Goal: Task Accomplishment & Management: Manage account settings

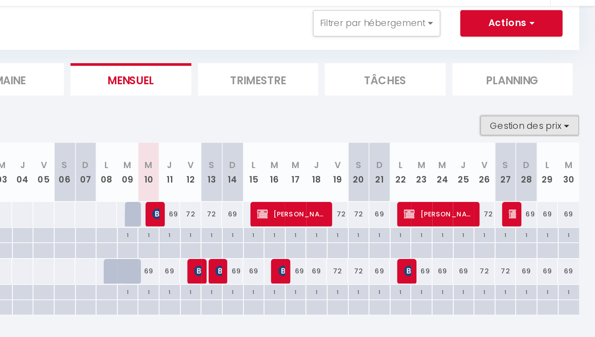
click at [537, 119] on button "Gestion des prix" at bounding box center [555, 119] width 62 height 12
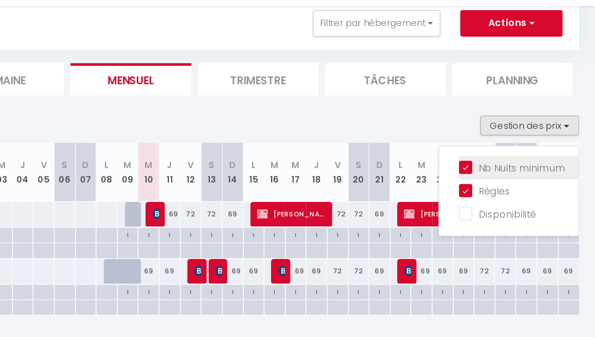
click at [531, 147] on input "Nb Nuits minimum" at bounding box center [548, 145] width 74 height 8
checkbox input "false"
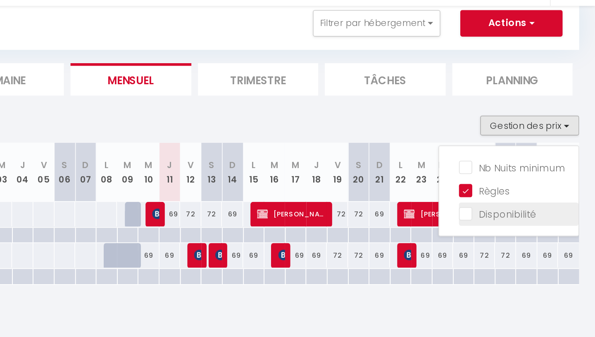
click at [535, 177] on input "Disponibilité" at bounding box center [548, 174] width 74 height 8
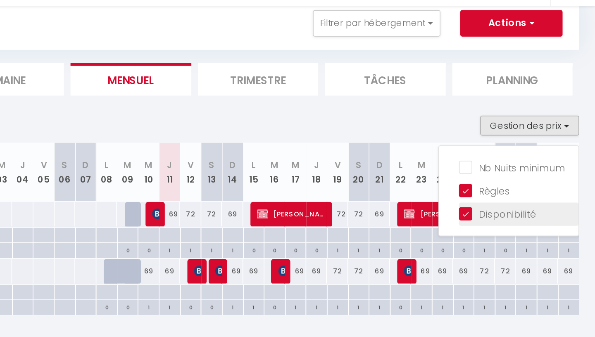
click at [535, 177] on input "Disponibilité" at bounding box center [548, 174] width 74 height 8
checkbox input "false"
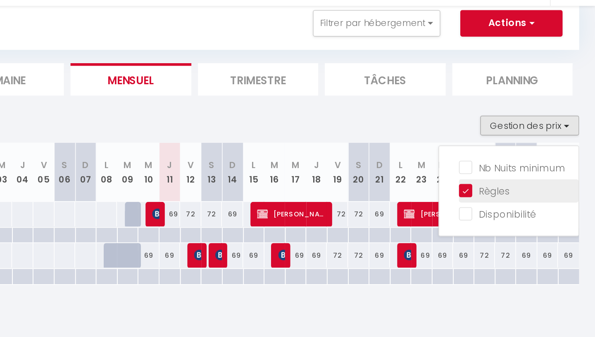
click at [516, 162] on input "Règles" at bounding box center [548, 159] width 74 height 8
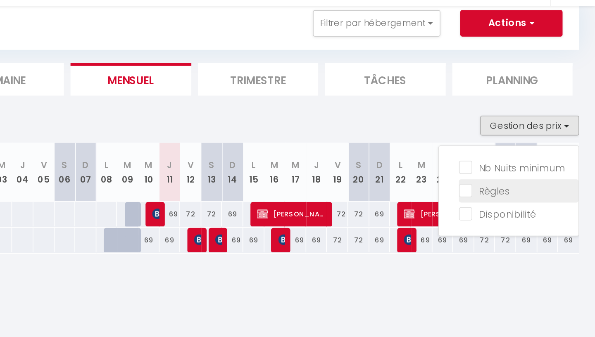
click at [516, 162] on input "Règles" at bounding box center [548, 159] width 74 height 8
checkbox input "true"
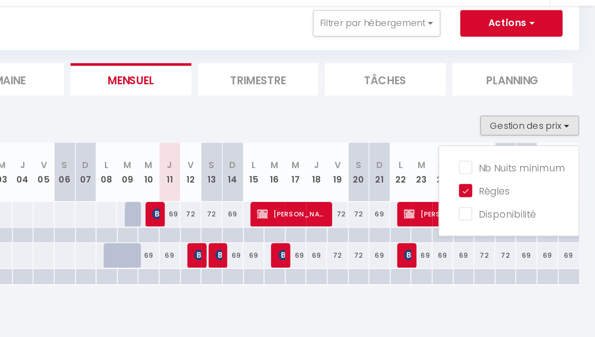
click at [476, 112] on section "Septembre 2025 Gestion des prix Nb Nuits minimum Règles Disponibilité Septembre…" at bounding box center [347, 174] width 475 height 138
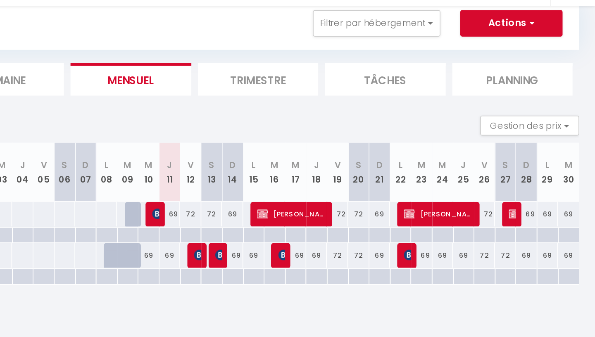
click at [471, 91] on li "Tâches" at bounding box center [464, 91] width 75 height 20
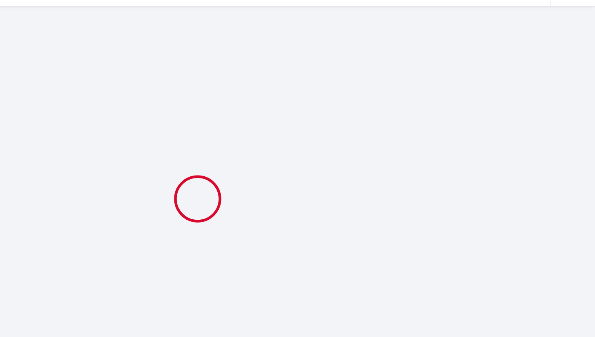
select select
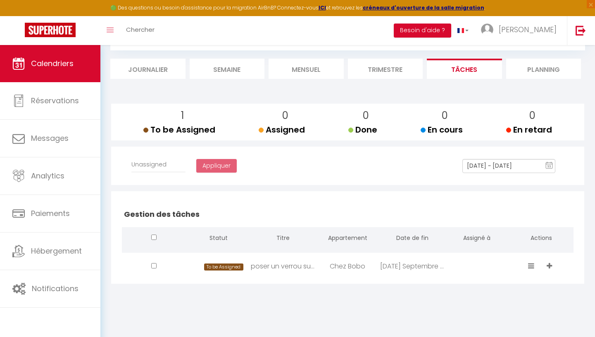
scroll to position [45, 0]
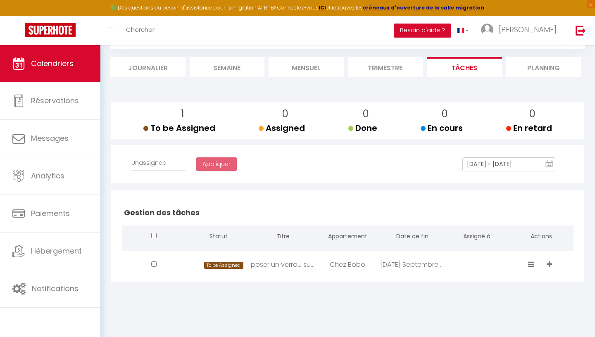
click at [536, 67] on li "Planning" at bounding box center [544, 67] width 75 height 20
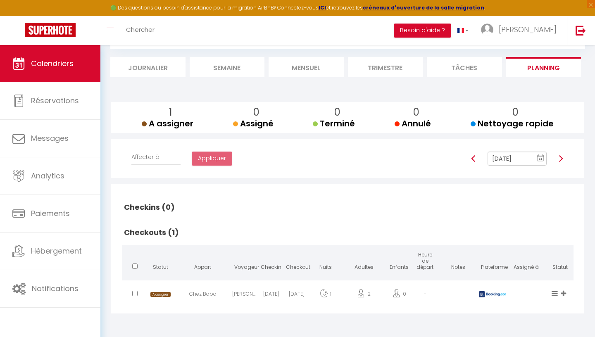
click at [162, 67] on li "Journalier" at bounding box center [147, 67] width 75 height 20
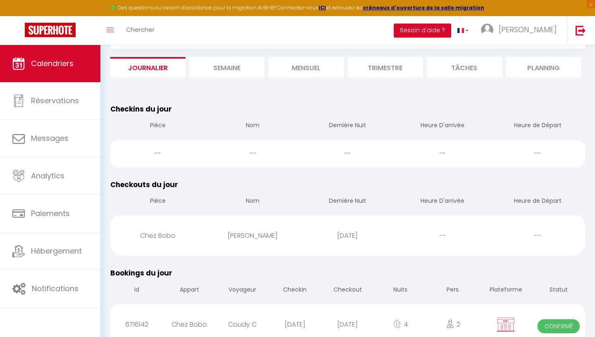
click at [241, 71] on li "Semaine" at bounding box center [227, 67] width 75 height 20
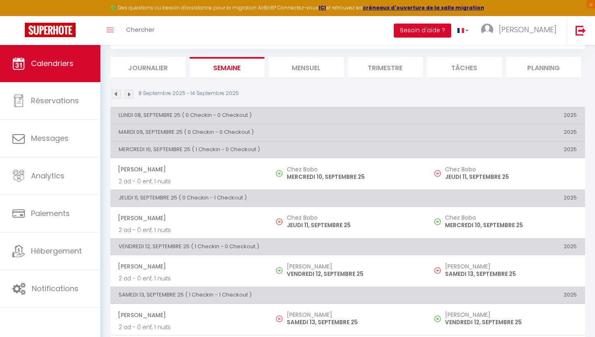
click at [291, 68] on li "Mensuel" at bounding box center [306, 67] width 75 height 20
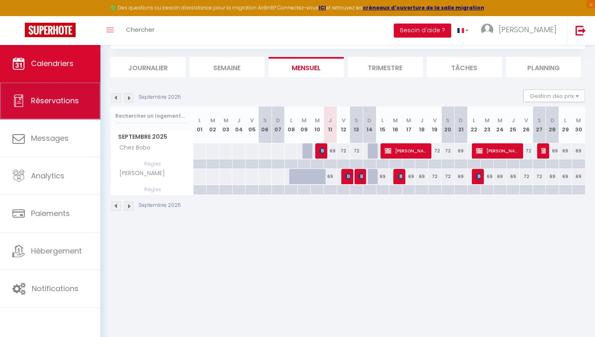
click at [36, 103] on span "Réservations" at bounding box center [55, 101] width 48 height 10
select select "not_cancelled"
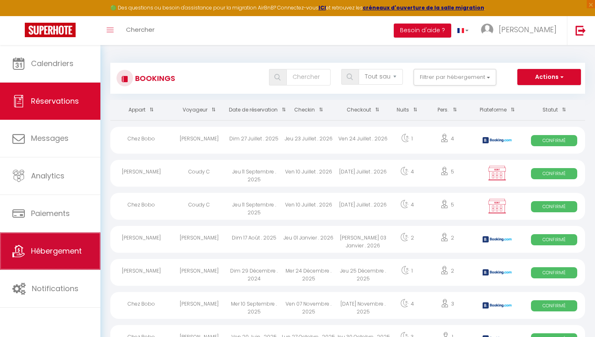
click at [74, 253] on span "Hébergement" at bounding box center [56, 251] width 51 height 10
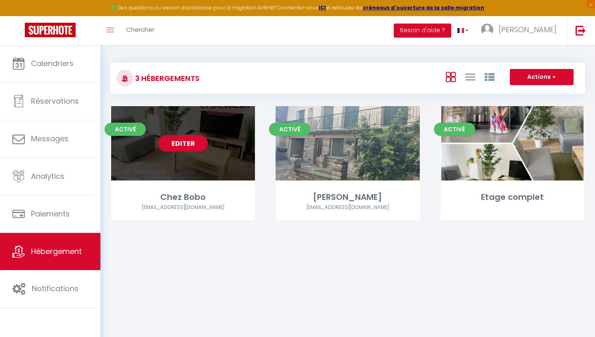
click at [192, 159] on div "Editer" at bounding box center [183, 143] width 144 height 74
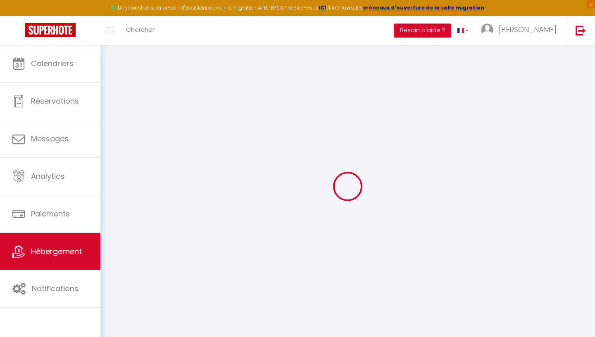
select select "16:00"
select select "23:45"
select select "11:00"
select select "15"
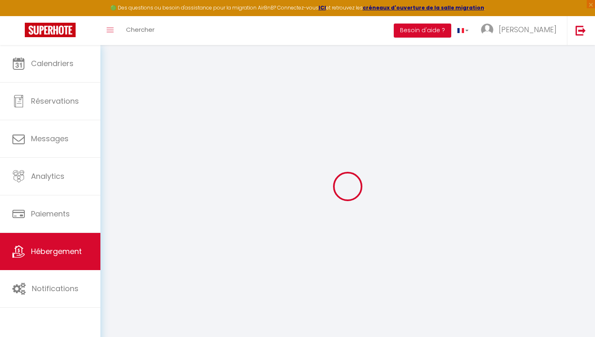
select select "21:00"
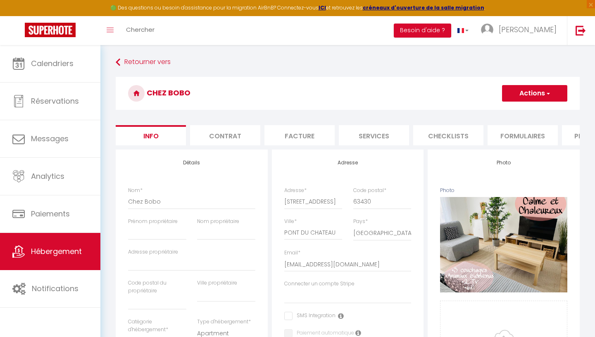
select select
checkbox input "false"
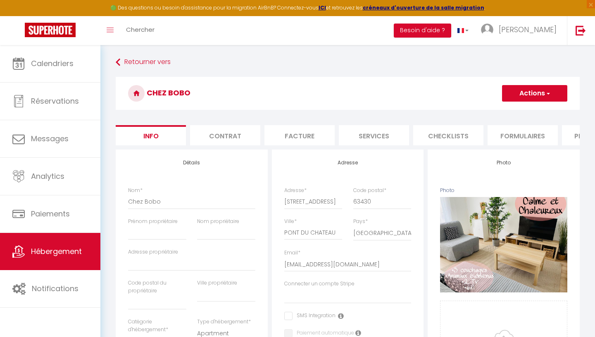
select select
checkbox input "false"
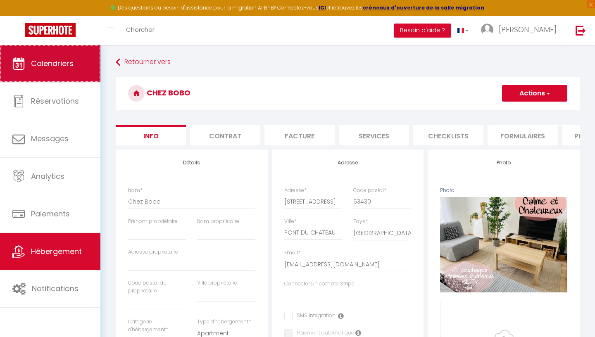
click at [52, 62] on span "Calendriers" at bounding box center [52, 63] width 43 height 10
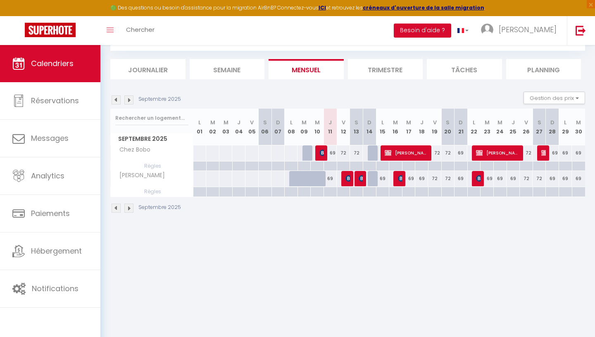
scroll to position [45, 0]
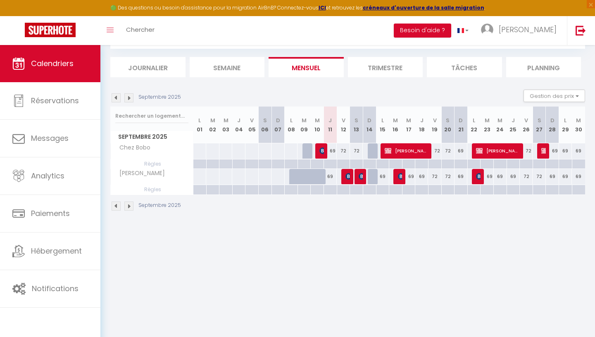
click at [544, 150] on img at bounding box center [545, 151] width 7 height 7
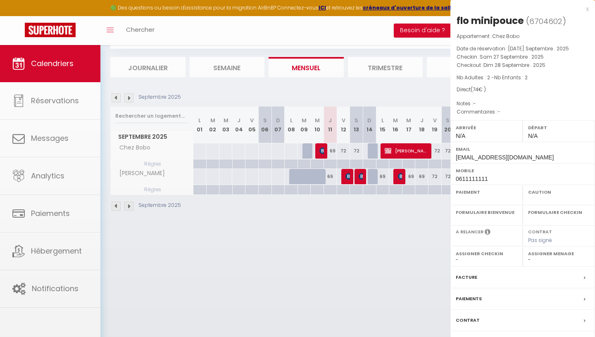
select select "OK"
select select "KO"
select select "0"
select select "1"
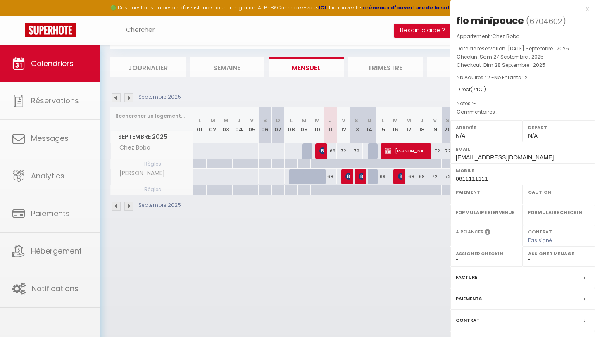
select select
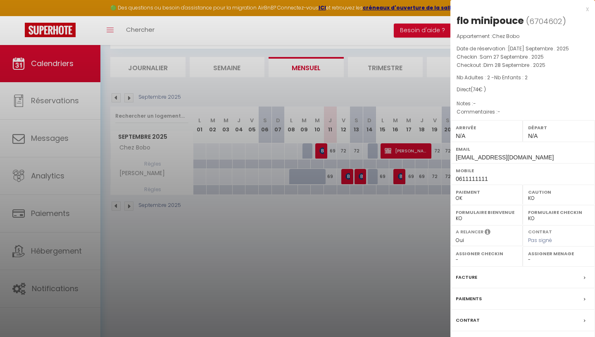
click at [409, 153] on div at bounding box center [297, 168] width 595 height 337
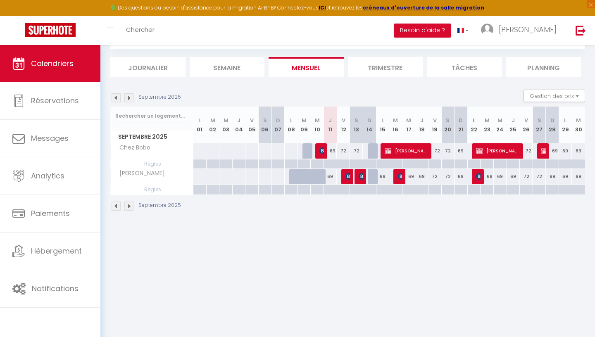
click at [129, 207] on img at bounding box center [128, 206] width 9 height 9
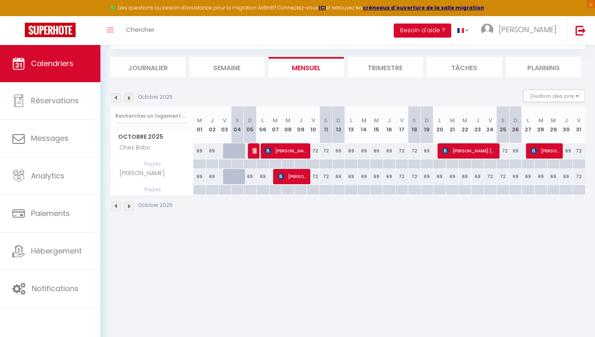
click at [129, 207] on img at bounding box center [128, 206] width 9 height 9
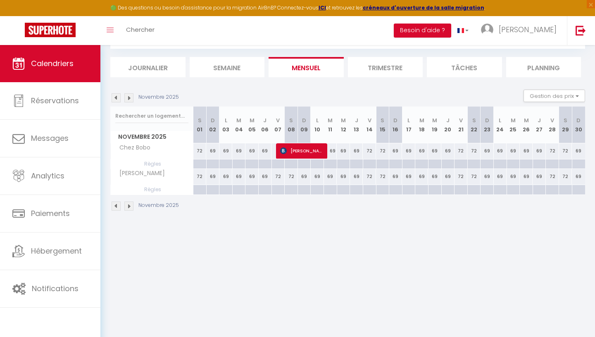
click at [129, 207] on img at bounding box center [128, 206] width 9 height 9
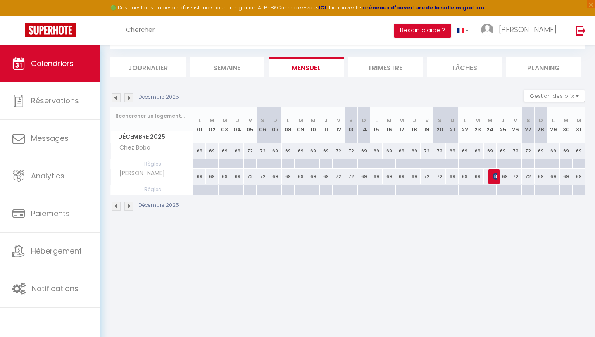
click at [129, 207] on img at bounding box center [128, 206] width 9 height 9
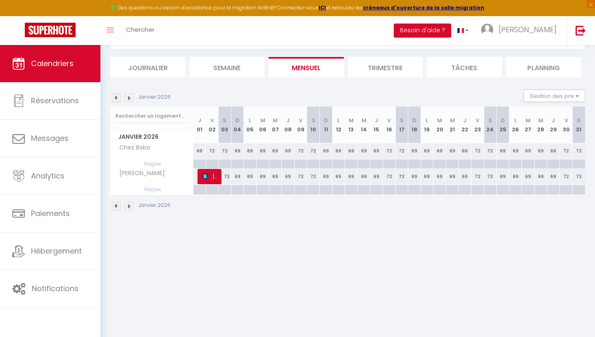
click at [117, 206] on img at bounding box center [116, 206] width 9 height 9
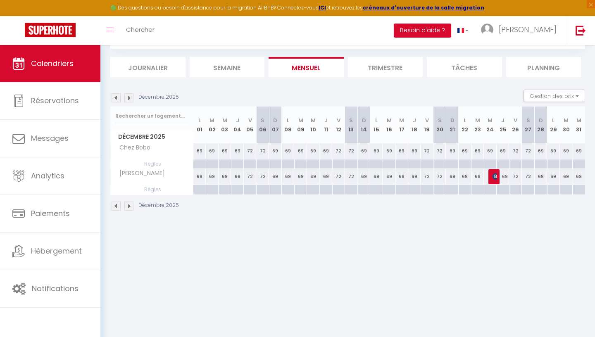
click at [117, 206] on img at bounding box center [116, 206] width 9 height 9
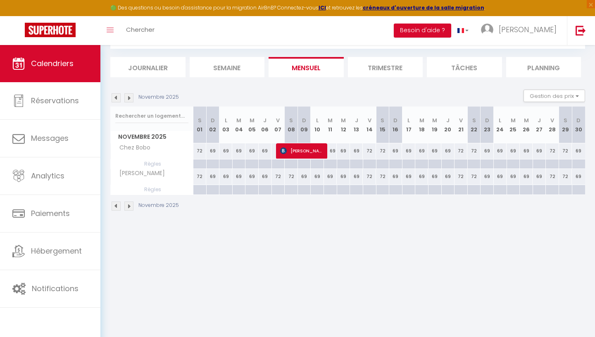
click at [117, 206] on img at bounding box center [116, 206] width 9 height 9
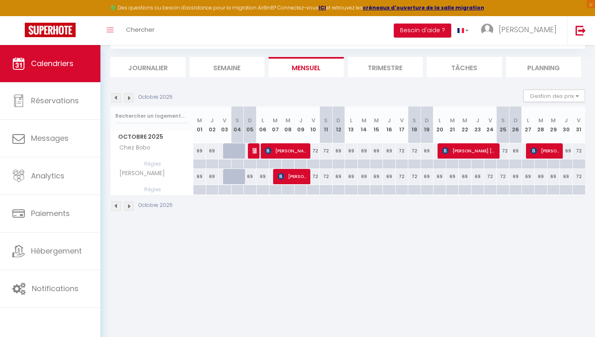
click at [252, 154] on div at bounding box center [254, 151] width 13 height 16
click at [126, 206] on img at bounding box center [128, 206] width 9 height 9
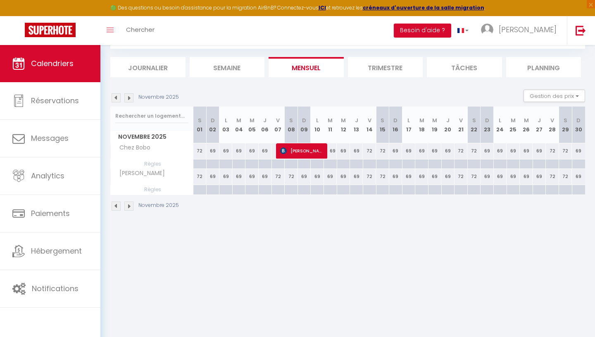
click at [126, 206] on img at bounding box center [128, 206] width 9 height 9
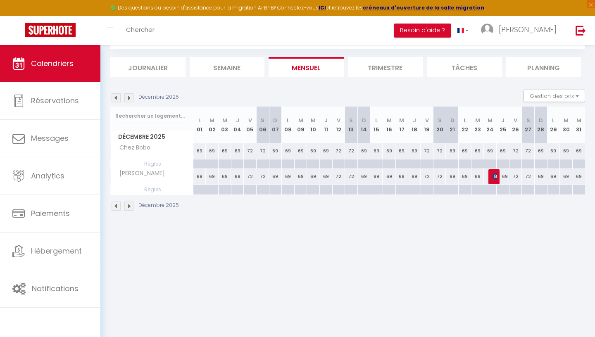
click at [126, 206] on img at bounding box center [128, 206] width 9 height 9
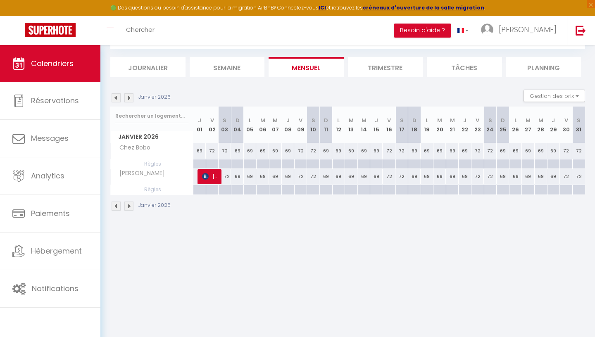
click at [126, 206] on img at bounding box center [128, 206] width 9 height 9
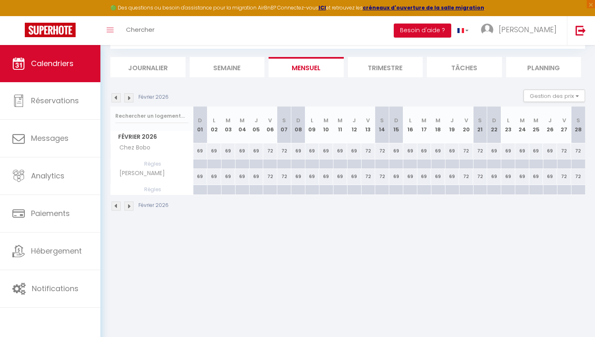
click at [126, 207] on img at bounding box center [128, 206] width 9 height 9
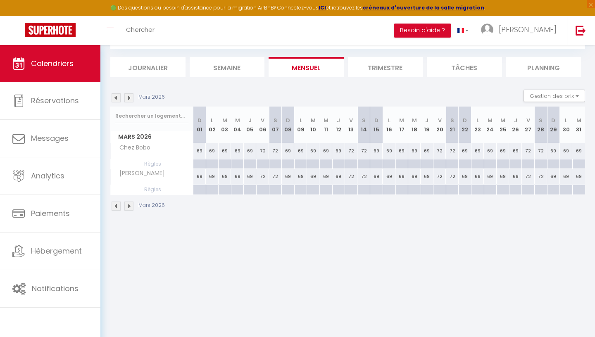
click at [127, 201] on div "Mars 2026" at bounding box center [347, 207] width 475 height 24
click at [131, 207] on img at bounding box center [128, 206] width 9 height 9
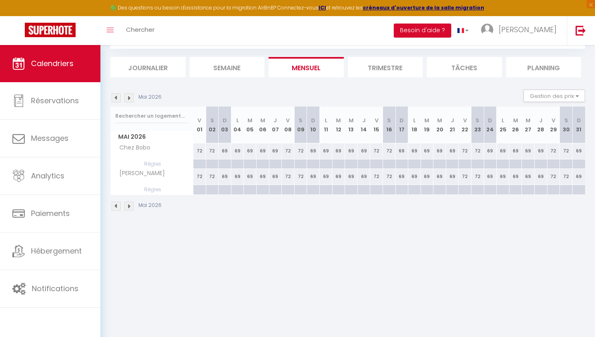
click at [131, 207] on img at bounding box center [128, 206] width 9 height 9
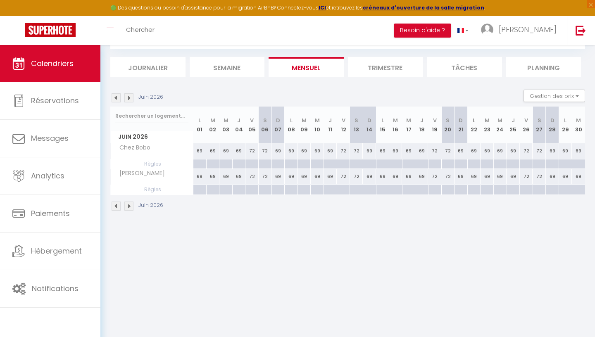
click at [131, 207] on img at bounding box center [128, 206] width 9 height 9
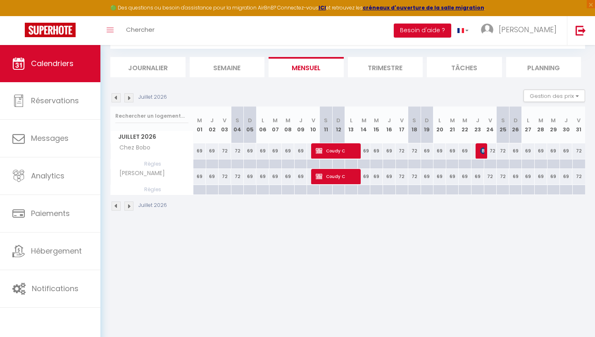
click at [131, 207] on img at bounding box center [128, 206] width 9 height 9
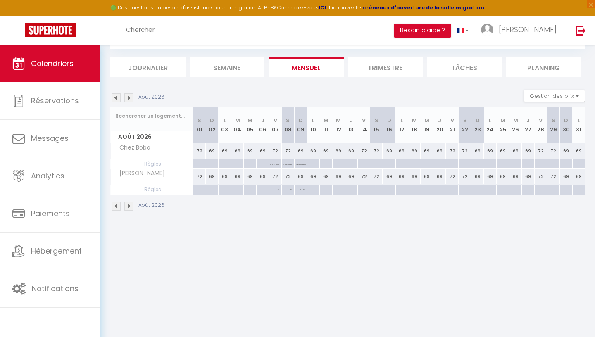
click at [119, 207] on img at bounding box center [116, 206] width 9 height 9
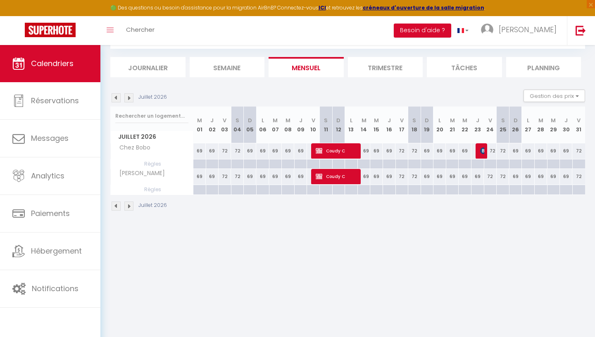
click at [130, 207] on img at bounding box center [128, 206] width 9 height 9
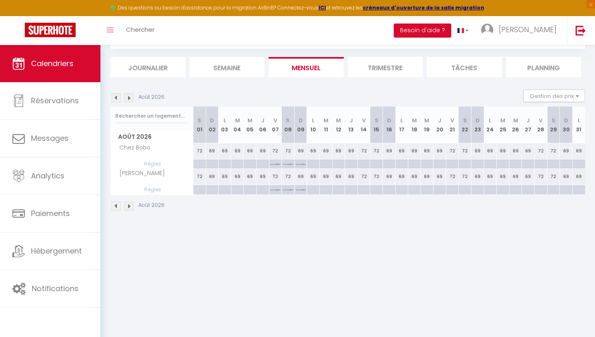
click at [115, 204] on img at bounding box center [116, 206] width 9 height 9
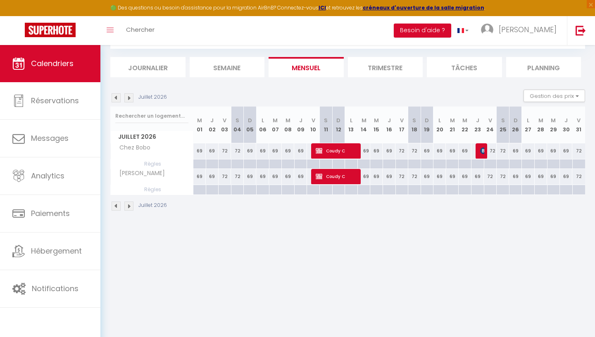
click at [131, 207] on img at bounding box center [128, 206] width 9 height 9
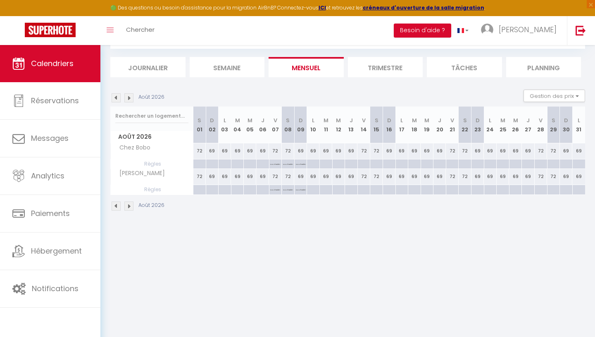
click at [131, 207] on img at bounding box center [128, 206] width 9 height 9
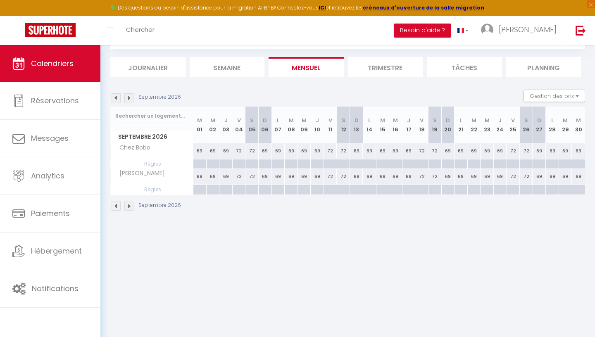
click at [131, 207] on img at bounding box center [128, 206] width 9 height 9
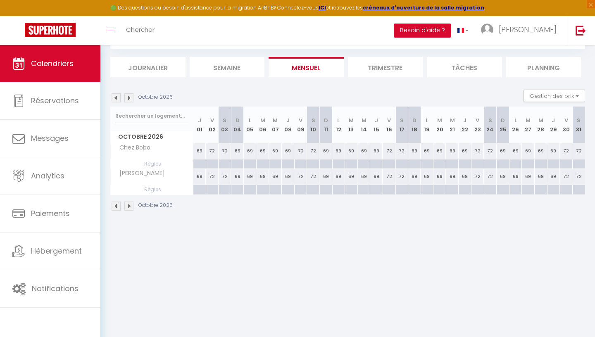
click at [131, 207] on img at bounding box center [128, 206] width 9 height 9
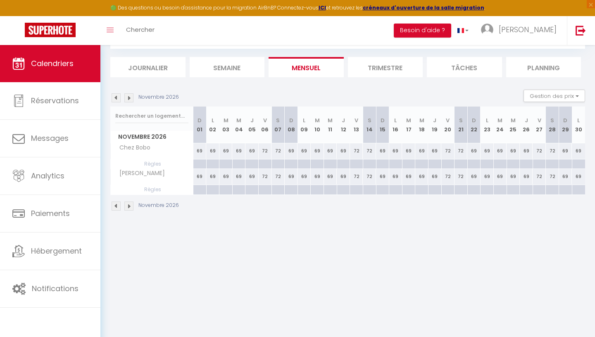
click at [119, 206] on img at bounding box center [116, 206] width 9 height 9
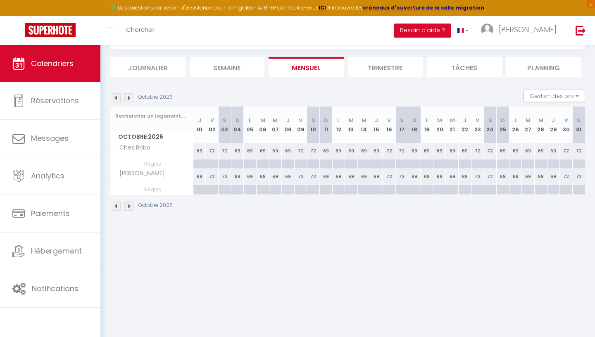
click at [119, 206] on img at bounding box center [116, 206] width 9 height 9
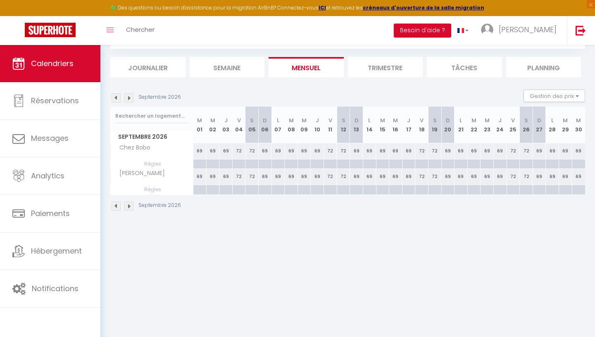
click at [119, 206] on img at bounding box center [116, 206] width 9 height 9
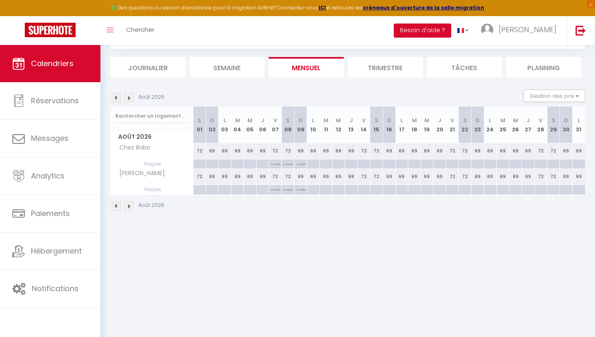
click at [119, 206] on img at bounding box center [116, 206] width 9 height 9
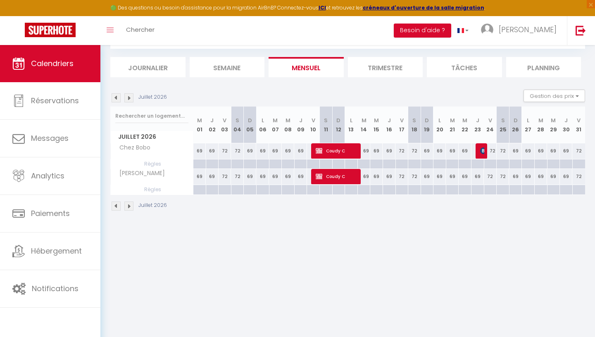
click at [119, 206] on img at bounding box center [116, 206] width 9 height 9
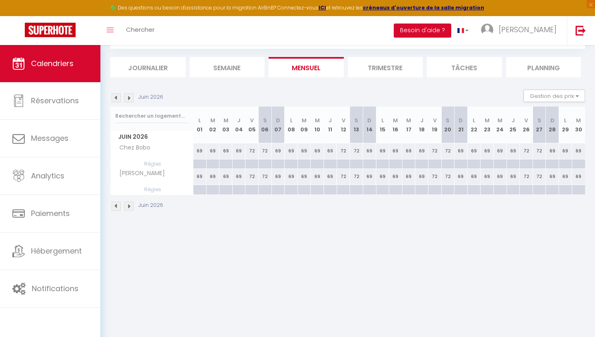
click at [119, 207] on img at bounding box center [116, 206] width 9 height 9
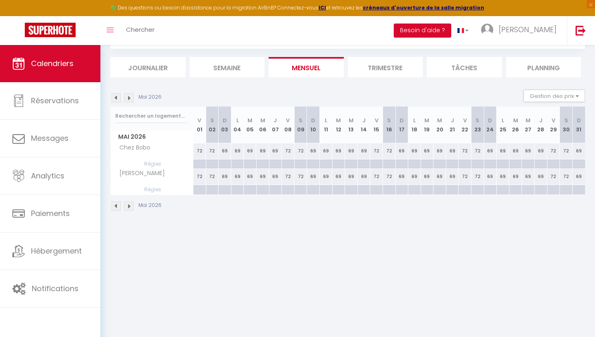
click at [119, 207] on img at bounding box center [116, 206] width 9 height 9
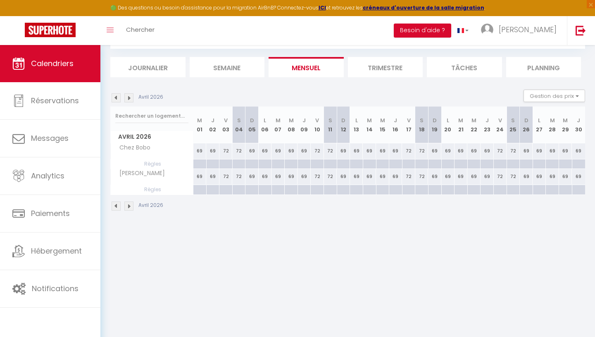
click at [119, 207] on img at bounding box center [116, 206] width 9 height 9
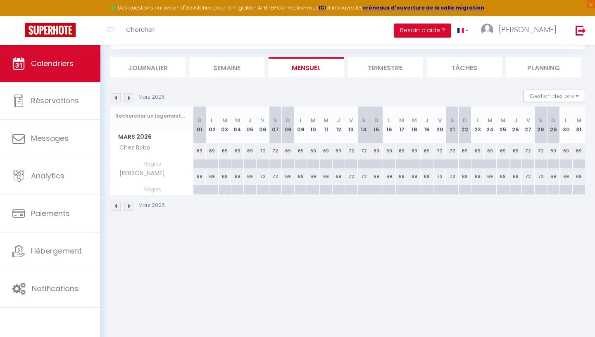
click at [119, 207] on img at bounding box center [116, 206] width 9 height 9
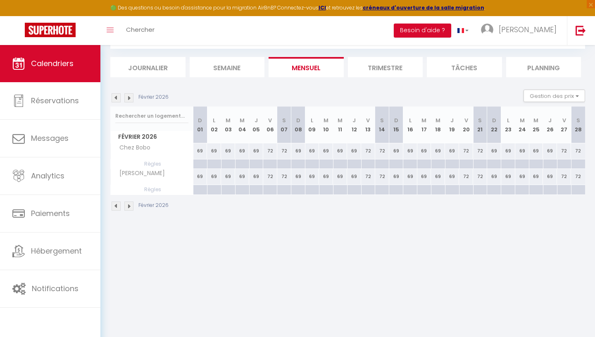
click at [119, 207] on img at bounding box center [116, 206] width 9 height 9
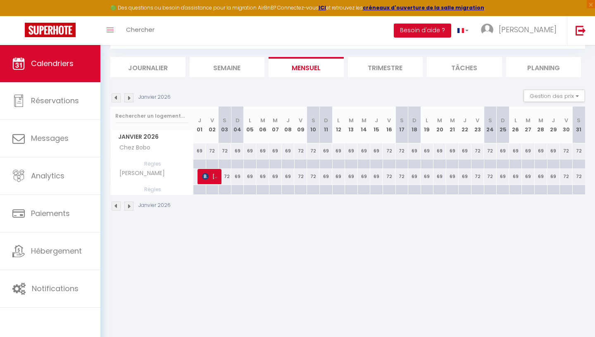
click at [119, 207] on img at bounding box center [116, 206] width 9 height 9
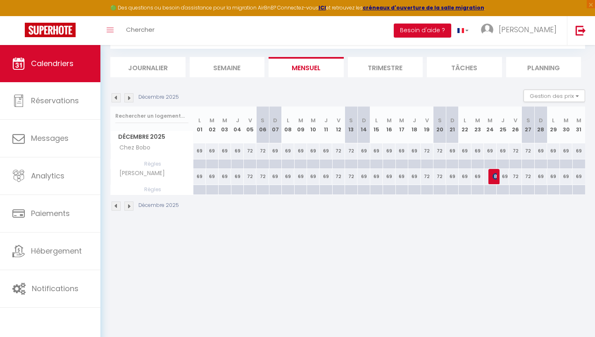
click at [119, 207] on img at bounding box center [116, 206] width 9 height 9
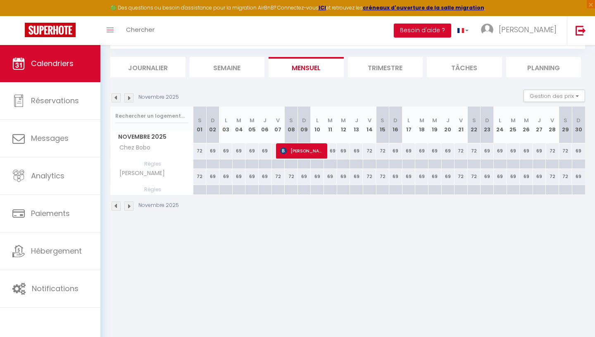
click at [119, 207] on img at bounding box center [116, 206] width 9 height 9
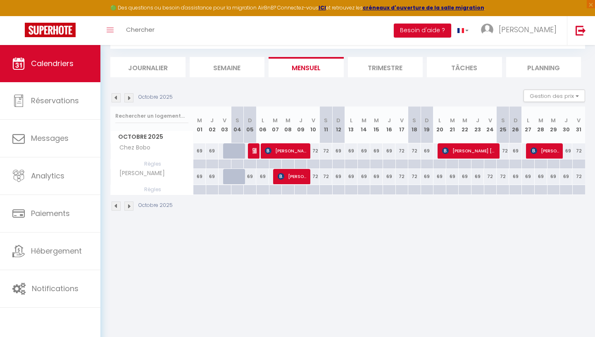
click at [119, 207] on img at bounding box center [116, 206] width 9 height 9
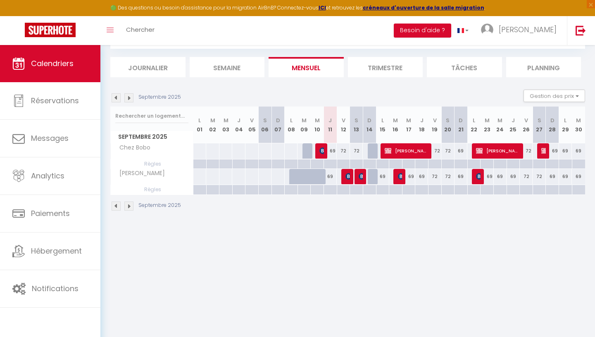
click at [119, 207] on img at bounding box center [116, 206] width 9 height 9
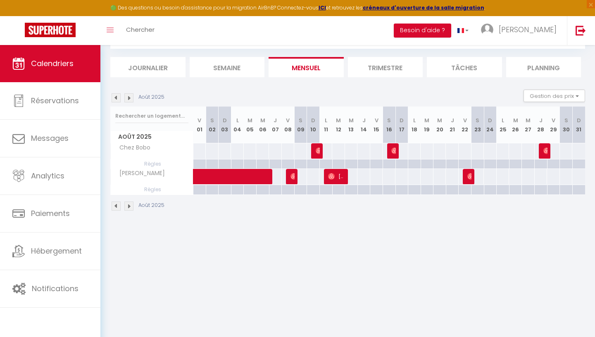
click at [129, 207] on img at bounding box center [128, 206] width 9 height 9
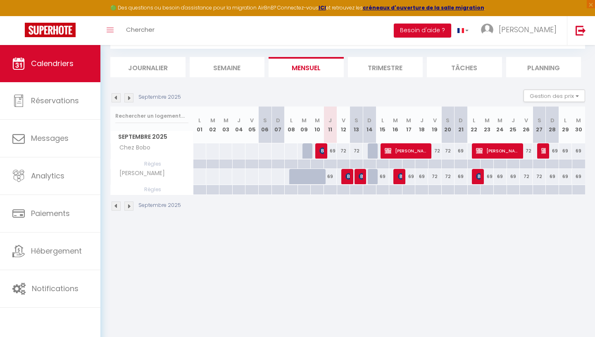
click at [129, 207] on img at bounding box center [128, 206] width 9 height 9
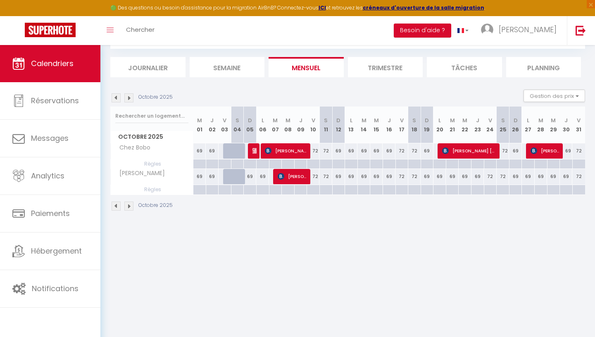
click at [129, 207] on img at bounding box center [128, 206] width 9 height 9
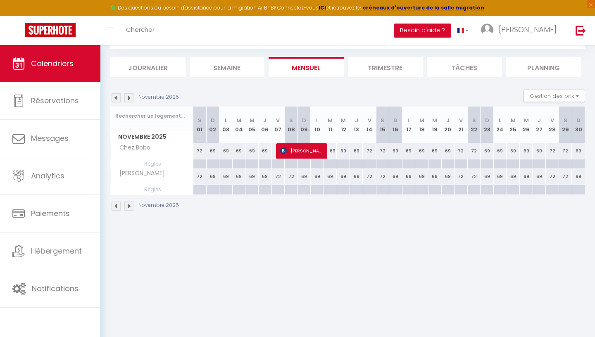
click at [129, 207] on img at bounding box center [128, 206] width 9 height 9
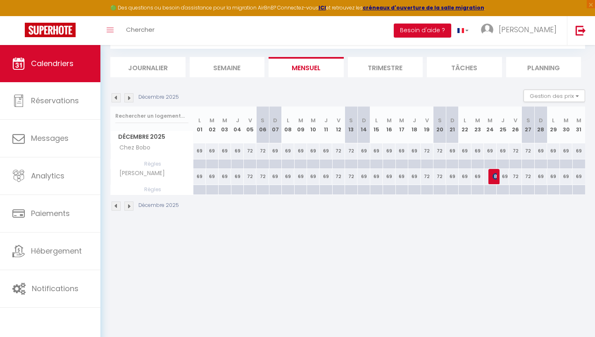
click at [129, 207] on img at bounding box center [128, 206] width 9 height 9
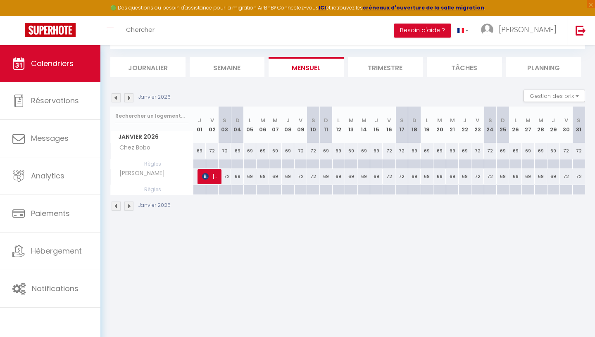
click at [129, 207] on img at bounding box center [128, 206] width 9 height 9
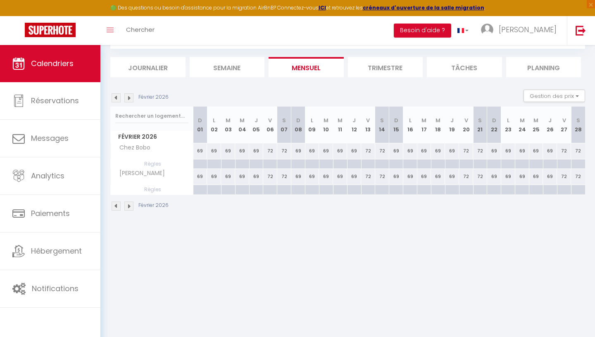
click at [129, 207] on img at bounding box center [128, 206] width 9 height 9
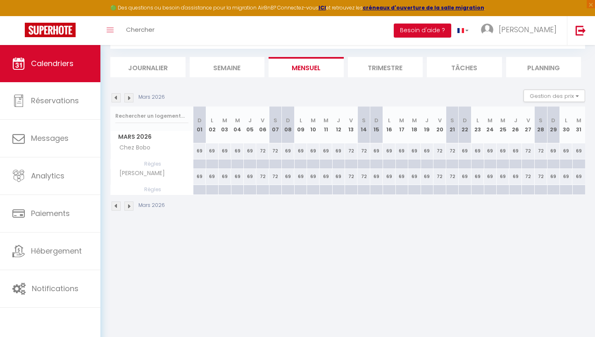
click at [129, 207] on img at bounding box center [128, 206] width 9 height 9
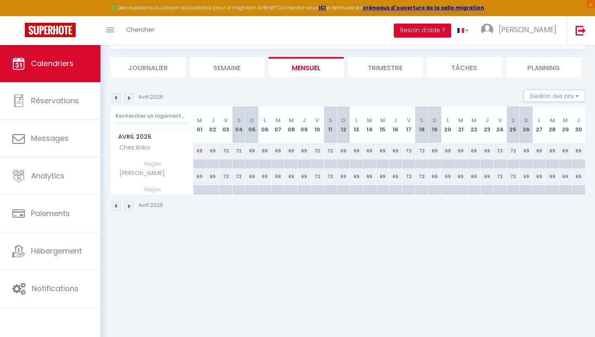
click at [129, 207] on img at bounding box center [128, 206] width 9 height 9
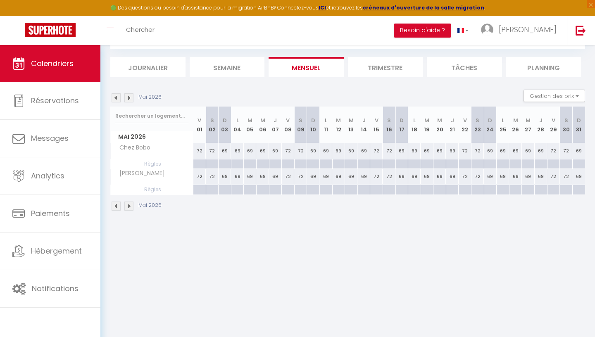
click at [129, 207] on img at bounding box center [128, 206] width 9 height 9
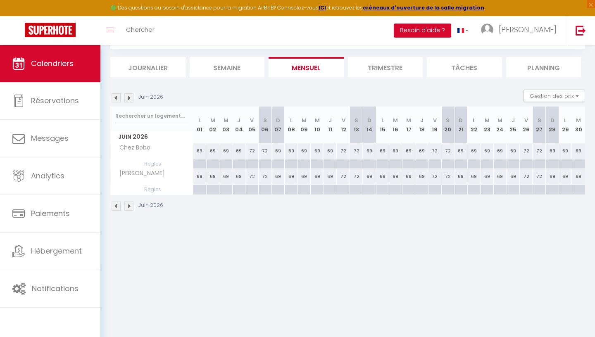
click at [129, 207] on img at bounding box center [128, 206] width 9 height 9
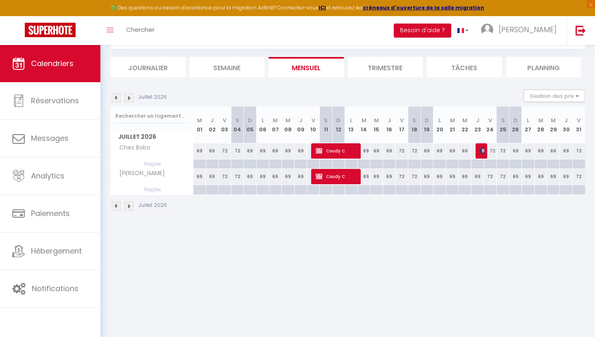
click at [129, 207] on img at bounding box center [128, 206] width 9 height 9
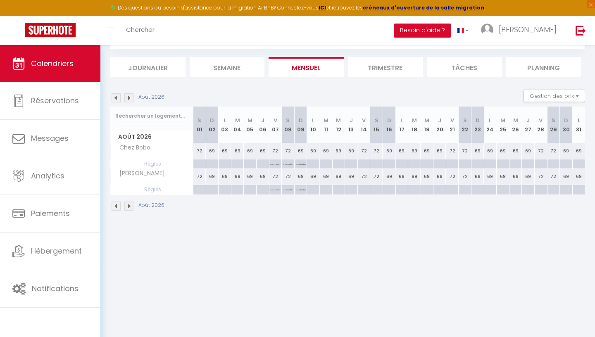
click at [117, 208] on img at bounding box center [116, 206] width 9 height 9
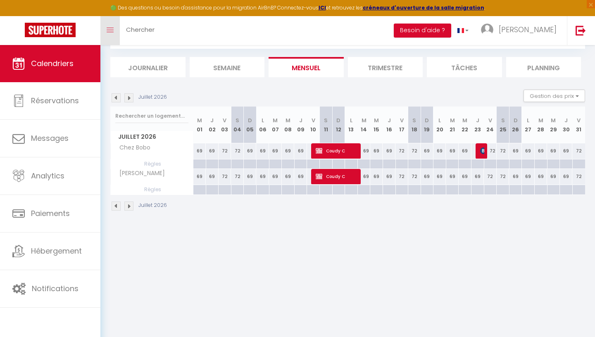
click at [110, 26] on link "Toggle menubar" at bounding box center [109, 30] width 19 height 29
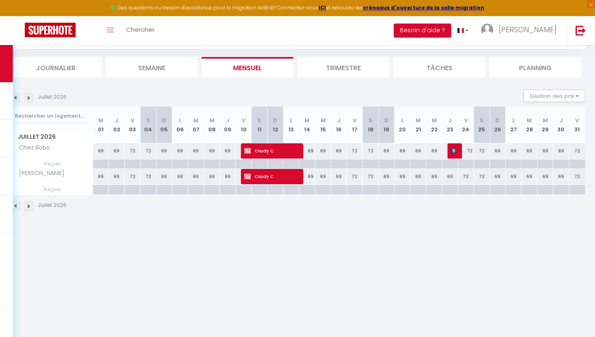
click at [31, 208] on img at bounding box center [28, 206] width 9 height 9
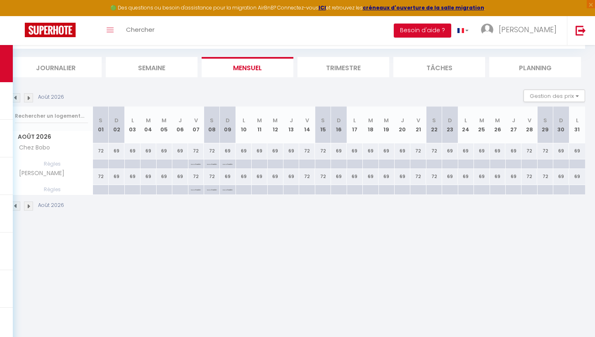
click at [16, 207] on img at bounding box center [15, 206] width 9 height 9
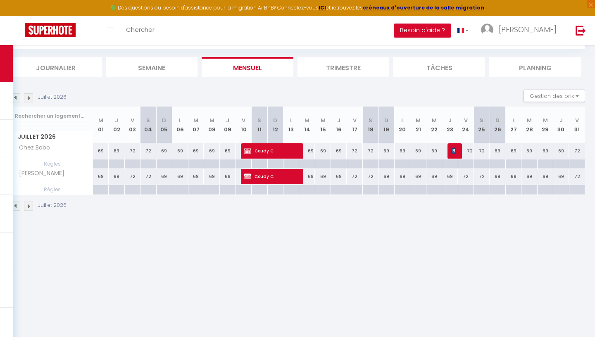
click at [16, 207] on img at bounding box center [15, 206] width 9 height 9
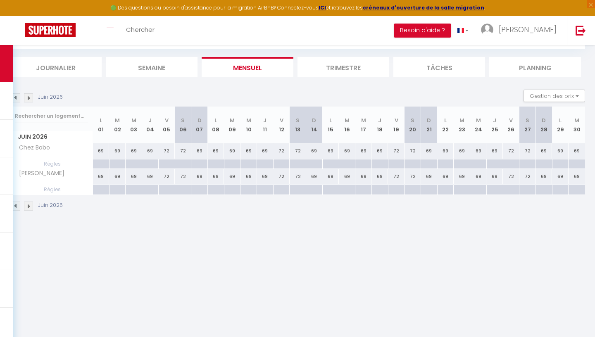
click at [16, 207] on img at bounding box center [15, 206] width 9 height 9
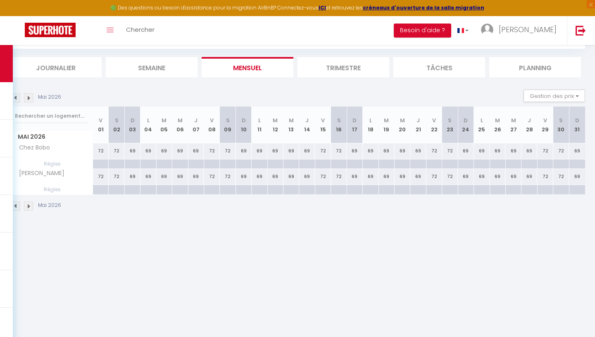
click at [16, 207] on img at bounding box center [15, 206] width 9 height 9
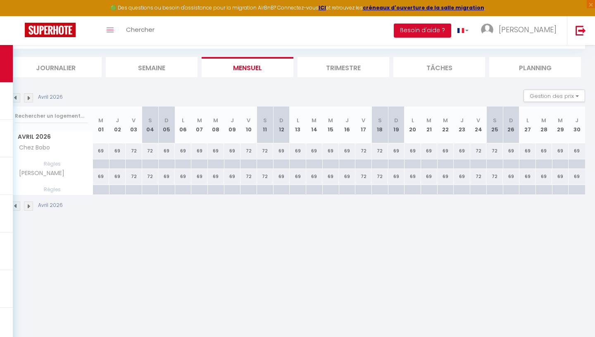
click at [16, 207] on img at bounding box center [15, 206] width 9 height 9
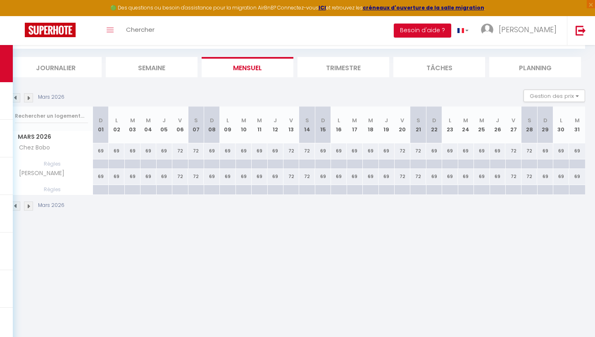
click at [16, 207] on img at bounding box center [15, 206] width 9 height 9
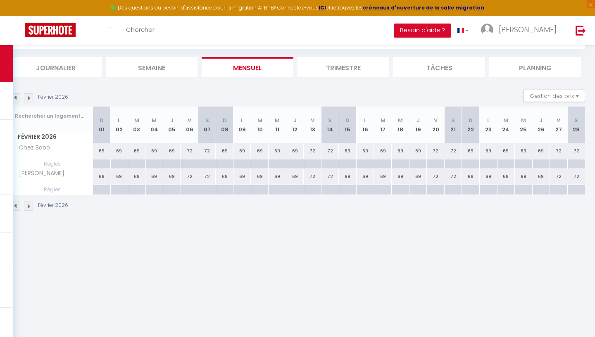
click at [16, 207] on img at bounding box center [15, 206] width 9 height 9
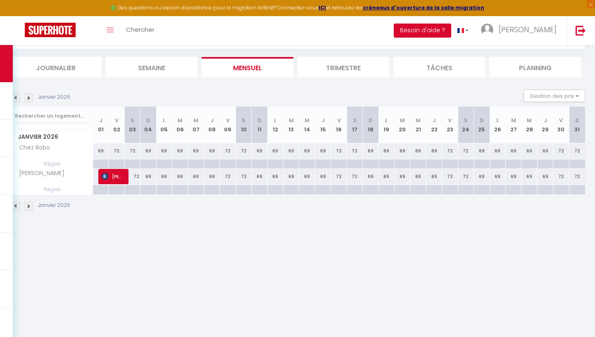
click at [16, 207] on img at bounding box center [15, 206] width 9 height 9
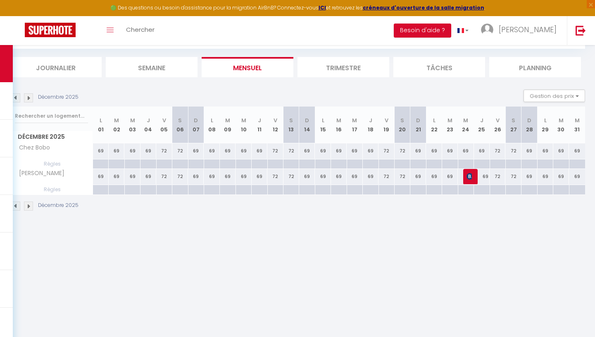
click at [16, 207] on img at bounding box center [15, 206] width 9 height 9
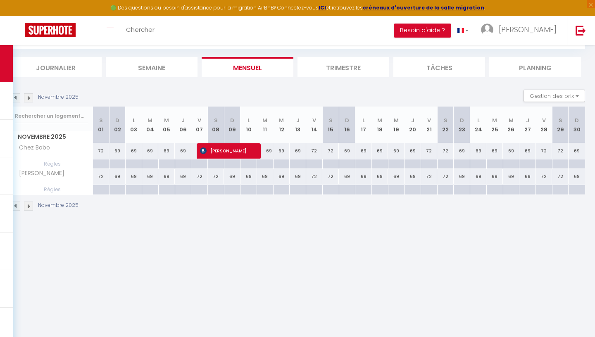
click at [16, 207] on img at bounding box center [15, 206] width 9 height 9
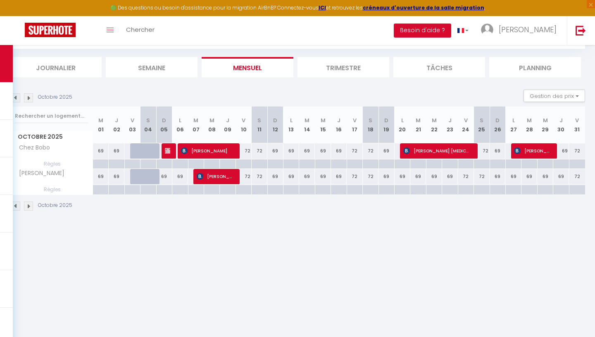
click at [16, 207] on img at bounding box center [15, 206] width 9 height 9
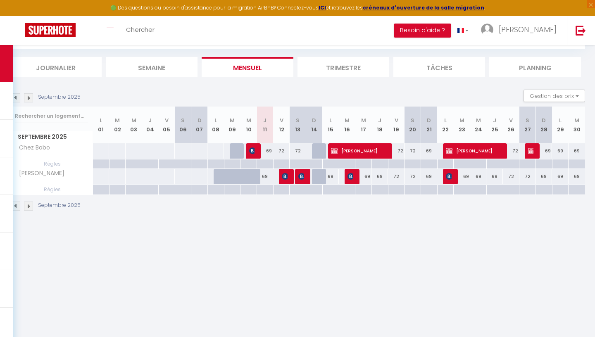
click at [16, 207] on img at bounding box center [15, 206] width 9 height 9
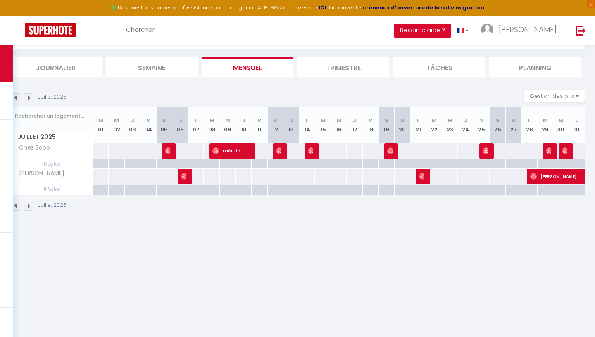
click at [26, 204] on img at bounding box center [28, 206] width 9 height 9
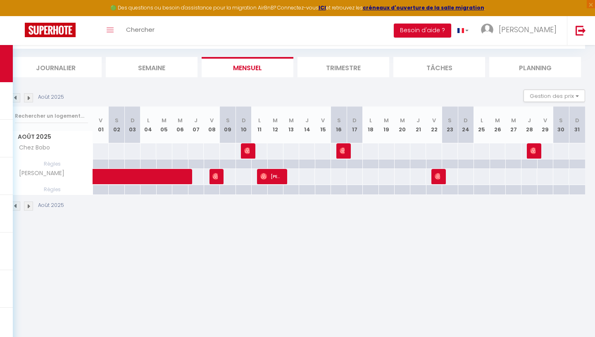
click at [26, 204] on img at bounding box center [28, 206] width 9 height 9
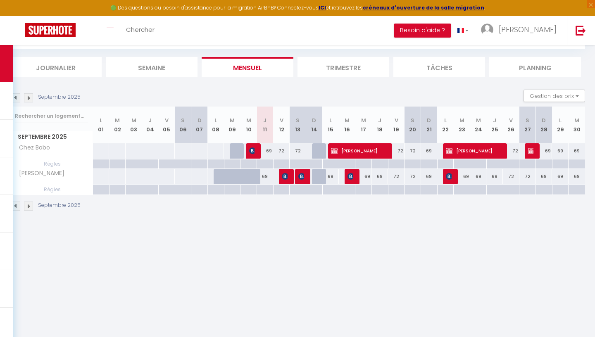
scroll to position [44, 0]
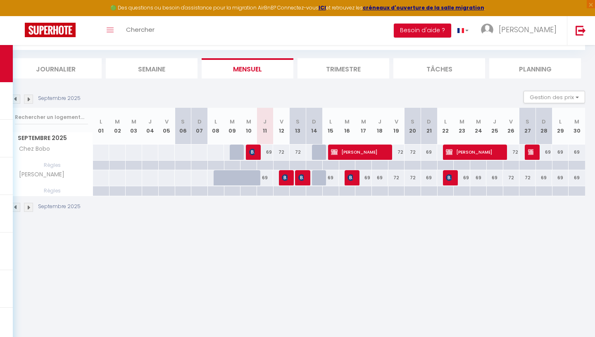
click at [321, 150] on div at bounding box center [320, 153] width 17 height 16
type input "69"
type input "Dim 14 Septembre 2025"
type input "Lun 15 Septembre 2025"
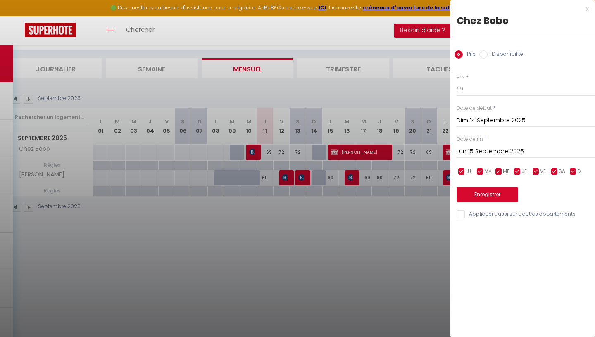
click at [317, 163] on div at bounding box center [297, 168] width 595 height 337
select select
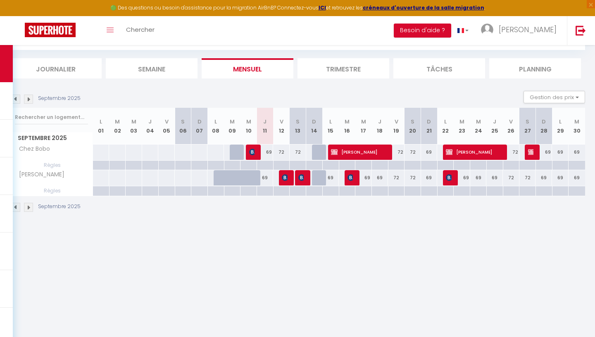
click at [317, 163] on div at bounding box center [314, 166] width 17 height 10
type input "Dim 14 Septembre 2025"
type input "Lun 15 Septembre 2025"
select select
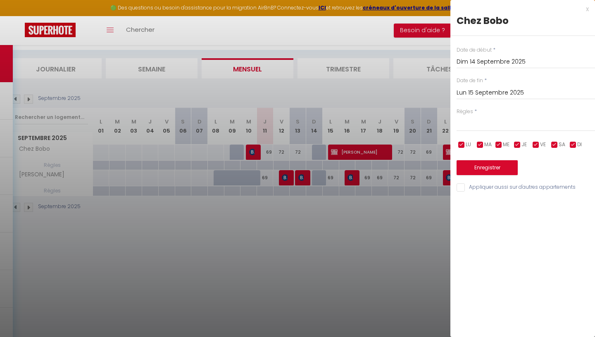
drag, startPoint x: 492, startPoint y: 1, endPoint x: 491, endPoint y: -29, distance: 30.2
click at [473, 114] on label "Règles" at bounding box center [465, 112] width 17 height 8
click at [486, 170] on button "Enregistrer" at bounding box center [487, 167] width 61 height 15
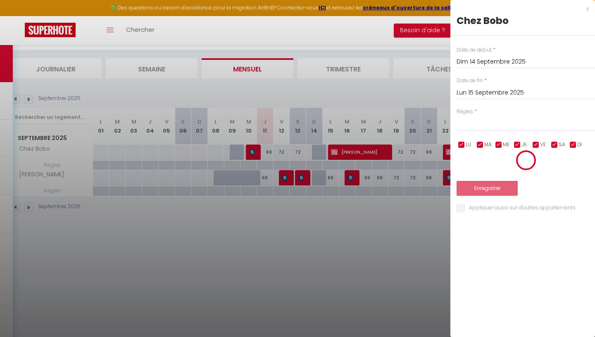
select select
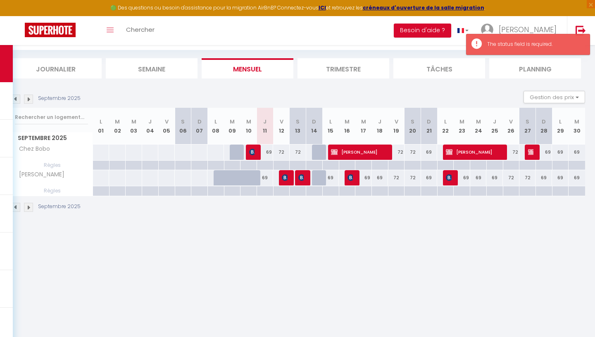
click at [318, 153] on div at bounding box center [320, 153] width 17 height 16
type input "69"
type input "Dim 14 Septembre 2025"
type input "Lun 15 Septembre 2025"
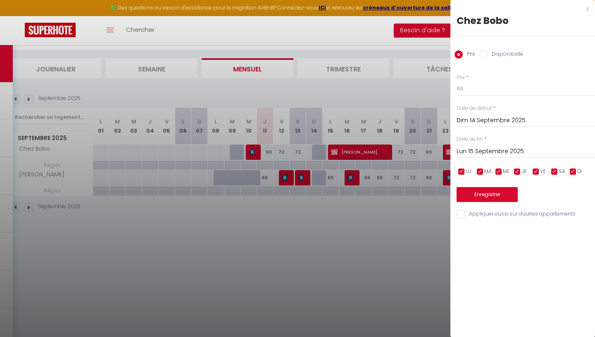
click at [319, 163] on div at bounding box center [297, 168] width 595 height 337
type input "undefined aN undefined NaN"
select select
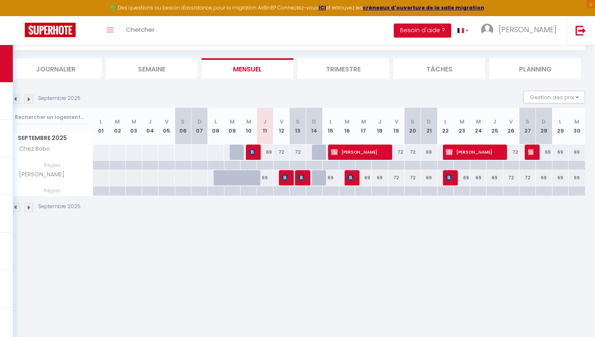
click at [319, 163] on div at bounding box center [314, 166] width 17 height 10
type input "Dim 14 Septembre 2025"
type input "Lun 15 Septembre 2025"
select select
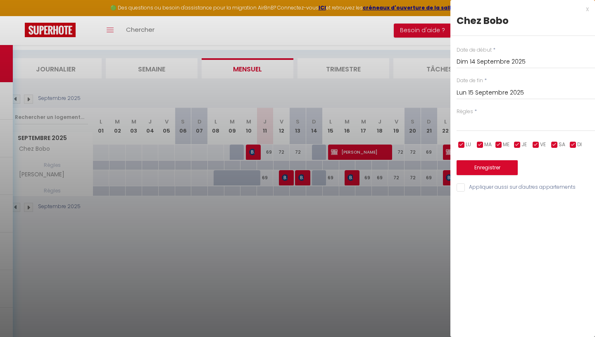
click at [471, 112] on label "Règles" at bounding box center [465, 112] width 17 height 8
click at [468, 112] on label "Règles" at bounding box center [465, 112] width 17 height 8
click at [586, 11] on div "x" at bounding box center [520, 9] width 139 height 10
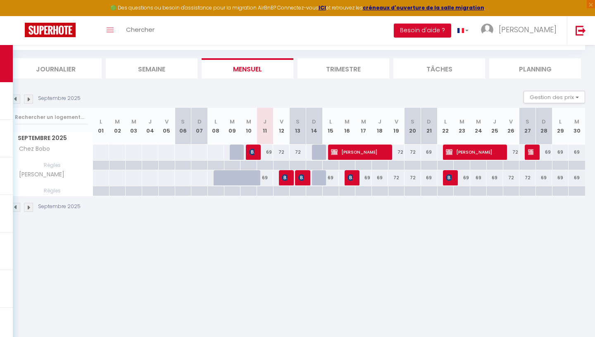
click at [322, 151] on div at bounding box center [320, 153] width 17 height 16
type input "69"
type input "Dim 14 Septembre 2025"
type input "Lun 15 Septembre 2025"
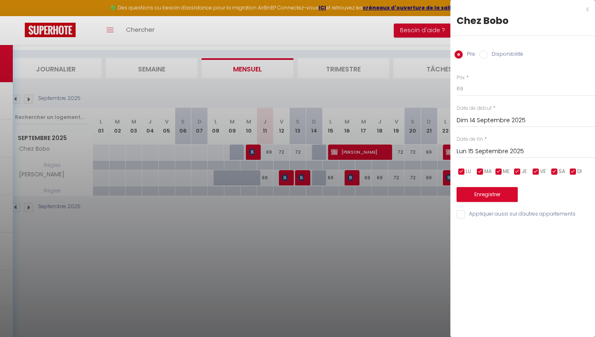
click at [316, 166] on div at bounding box center [297, 168] width 595 height 337
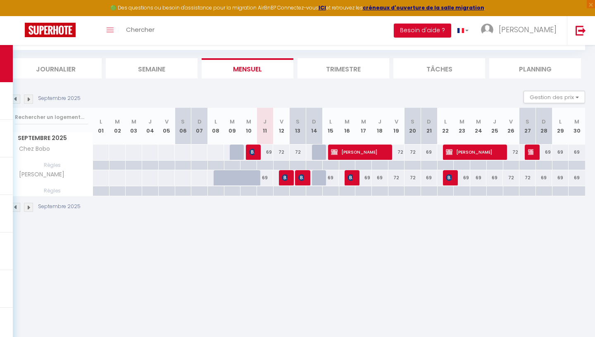
click at [320, 149] on div at bounding box center [320, 153] width 17 height 16
type input "69"
type input "Dim 14 Septembre 2025"
type input "Lun 15 Septembre 2025"
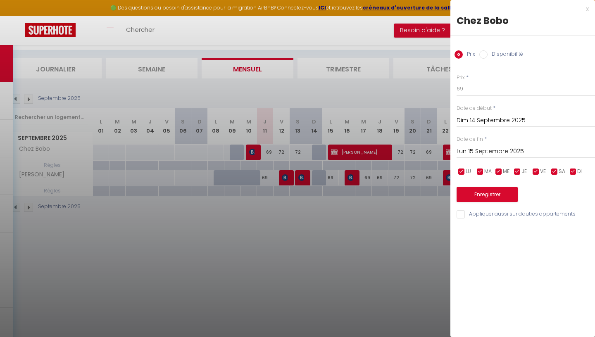
click at [324, 165] on div at bounding box center [297, 168] width 595 height 337
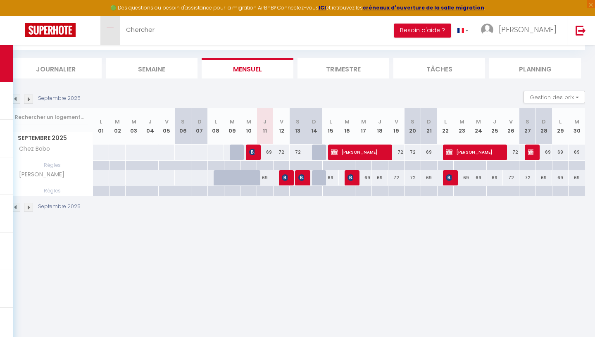
click at [107, 26] on link "Toggle menubar" at bounding box center [109, 30] width 19 height 29
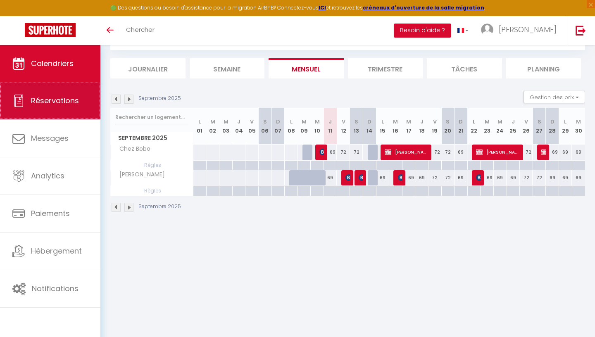
click at [68, 107] on link "Réservations" at bounding box center [50, 100] width 100 height 37
select select "not_cancelled"
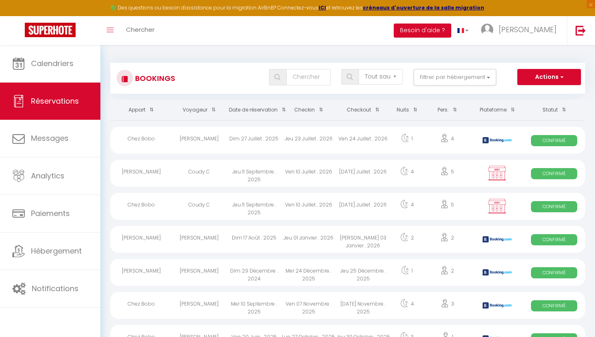
click at [551, 179] on span "Confirmé" at bounding box center [554, 173] width 46 height 11
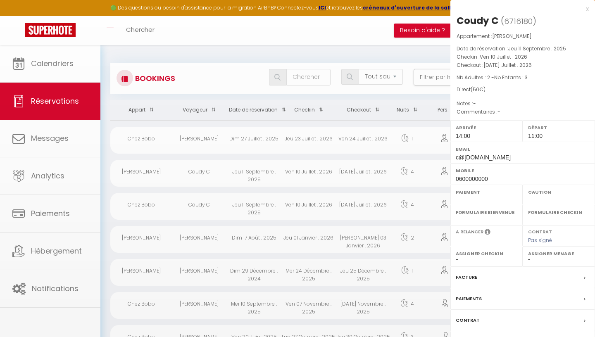
select select "OK"
select select "KO"
select select "0"
select select "1"
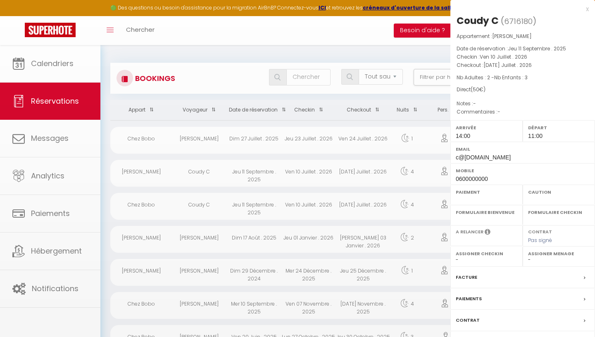
select select
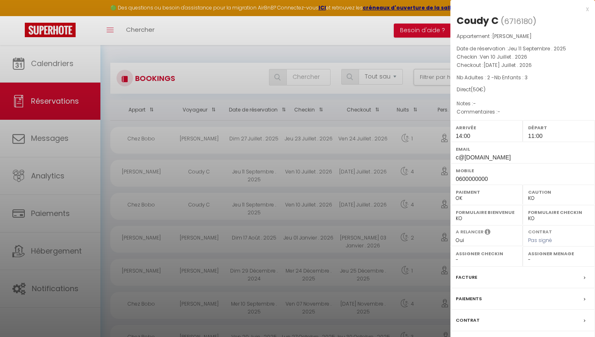
click at [585, 10] on div "x" at bounding box center [520, 9] width 139 height 10
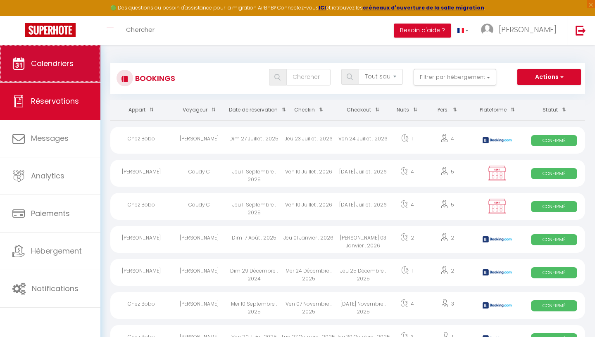
click at [77, 61] on link "Calendriers" at bounding box center [50, 63] width 100 height 37
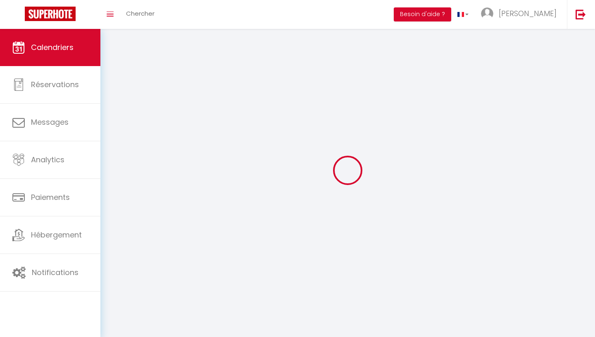
select select
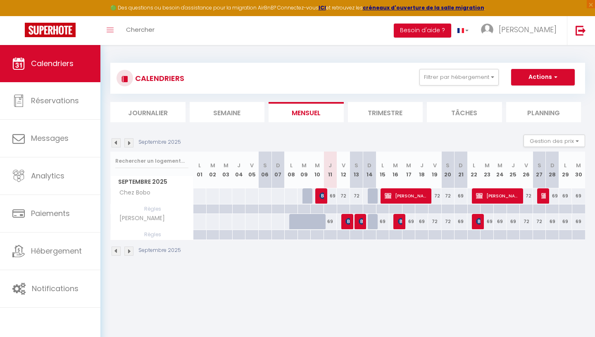
click at [449, 209] on div at bounding box center [448, 210] width 13 height 10
type input "Sam 20 Septembre 2025"
type input "Dim 21 Septembre 2025"
select select
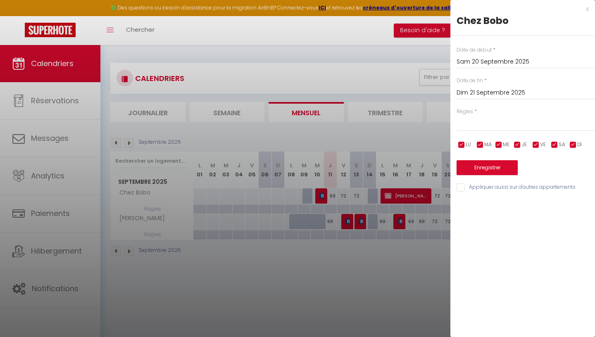
click at [448, 208] on div at bounding box center [297, 168] width 595 height 337
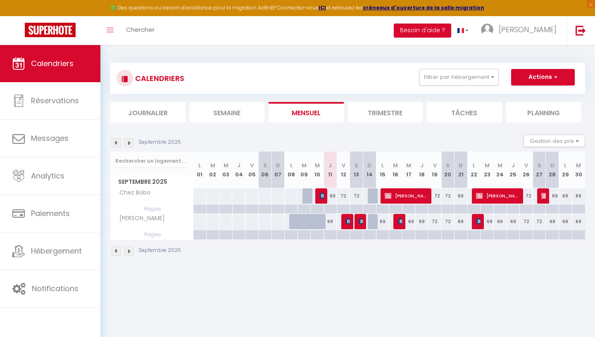
click at [448, 195] on div "72" at bounding box center [448, 196] width 13 height 15
type input "72"
type input "Sam 20 Septembre 2025"
type input "Dim 21 Septembre 2025"
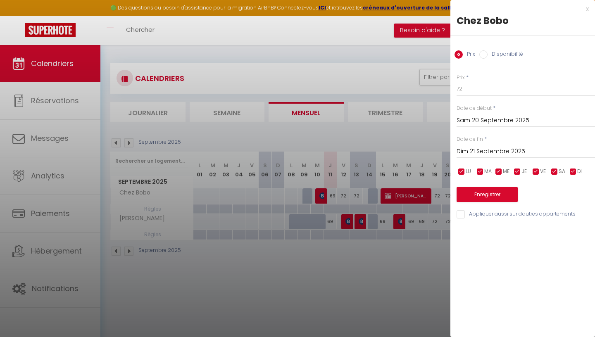
click at [447, 208] on div at bounding box center [297, 168] width 595 height 337
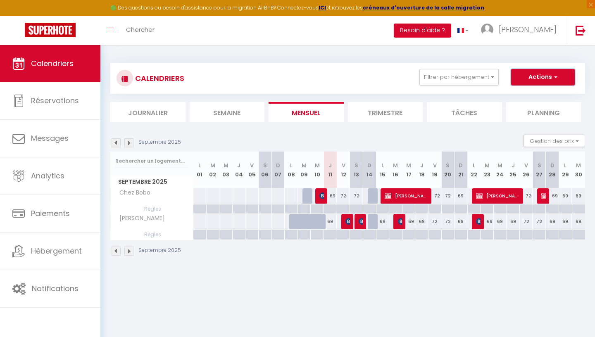
click at [533, 79] on button "Actions" at bounding box center [543, 77] width 64 height 17
click at [449, 200] on div "72" at bounding box center [448, 196] width 13 height 15
type input "72"
type input "Sam 20 Septembre 2025"
type input "Dim 21 Septembre 2025"
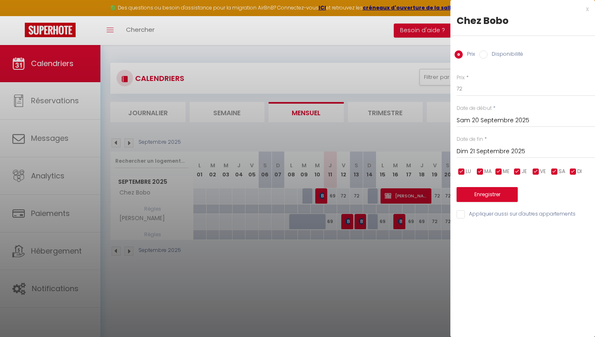
click at [499, 54] on label "Disponibilité" at bounding box center [506, 54] width 36 height 9
click at [488, 54] on input "Disponibilité" at bounding box center [484, 54] width 8 height 8
radio input "true"
radio input "false"
click at [389, 129] on div at bounding box center [297, 168] width 595 height 337
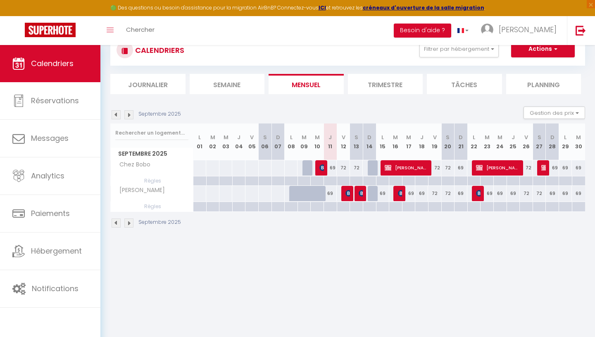
scroll to position [29, 0]
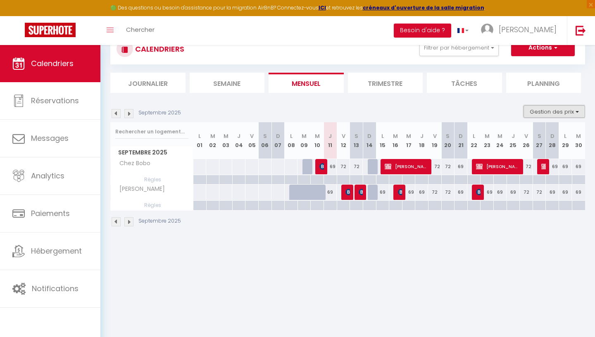
click at [533, 110] on button "Gestion des prix" at bounding box center [555, 111] width 62 height 12
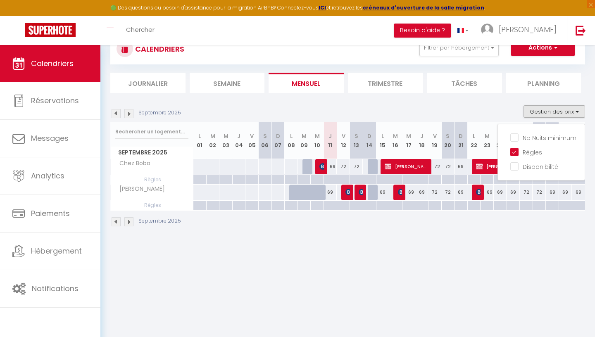
click at [483, 256] on body "🟢 Des questions ou besoin d'assistance pour la migration AirBnB? Connectez-vous…" at bounding box center [297, 184] width 595 height 337
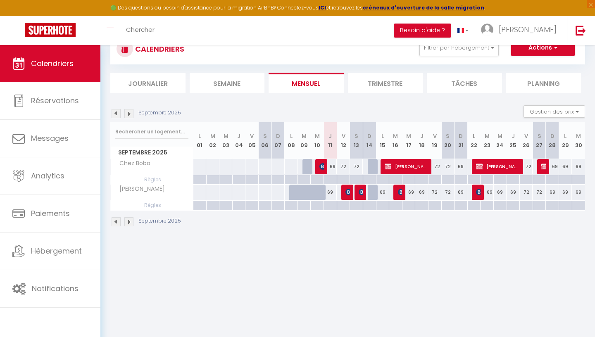
click at [369, 179] on div at bounding box center [369, 180] width 13 height 10
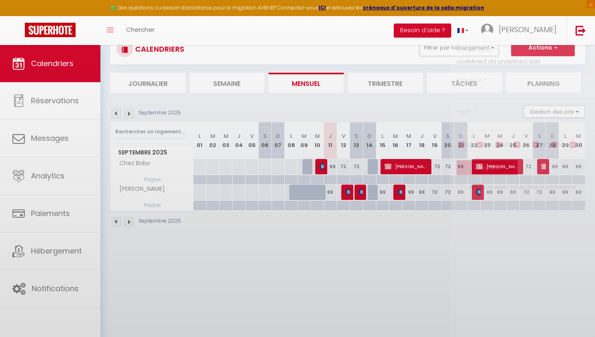
type input "Dim 14 Septembre 2025"
type input "Lun 15 Septembre 2025"
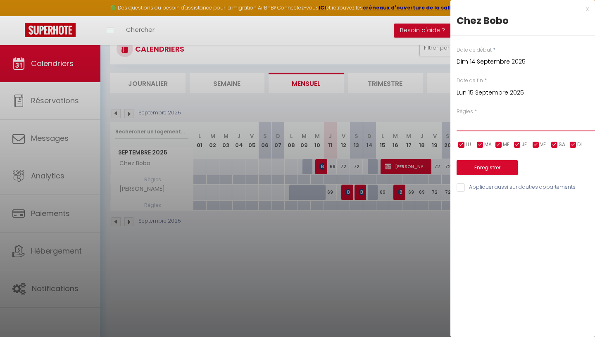
click at [457, 116] on select "Aucun No Checkin No Checkout Pas d'arrivée / Pas de départ" at bounding box center [526, 124] width 139 height 16
select select "1"
click option "No Checkin" at bounding box center [0, 0] width 0 height 0
click at [465, 190] on input "Appliquer aussi sur d'autres appartements" at bounding box center [526, 188] width 139 height 8
checkbox input "true"
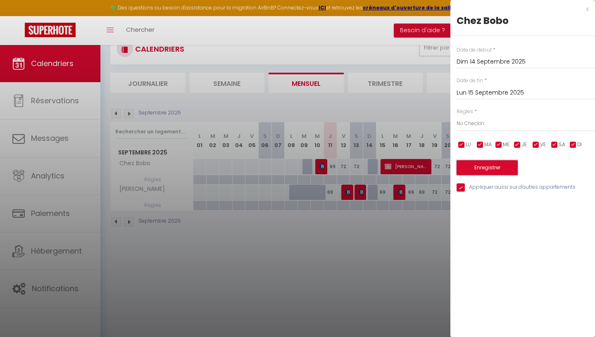
click at [473, 166] on button "Enregistrer" at bounding box center [487, 167] width 61 height 15
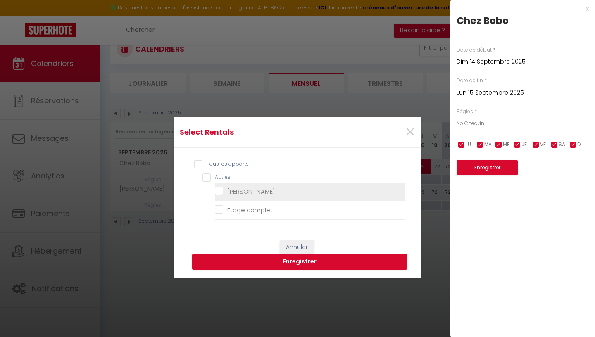
click at [237, 191] on Douddine "[PERSON_NAME]" at bounding box center [310, 192] width 190 height 8
checkbox Douddine "true"
checkbox complet "false"
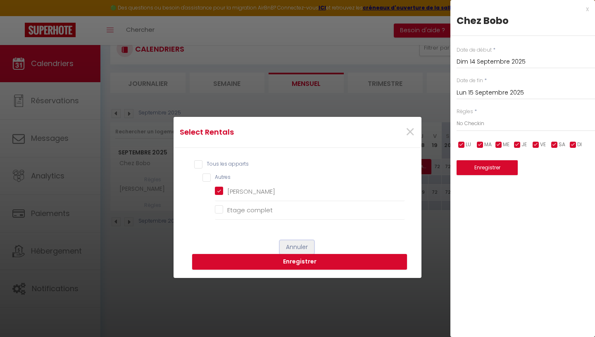
click at [296, 246] on button "Annuler" at bounding box center [297, 248] width 34 height 14
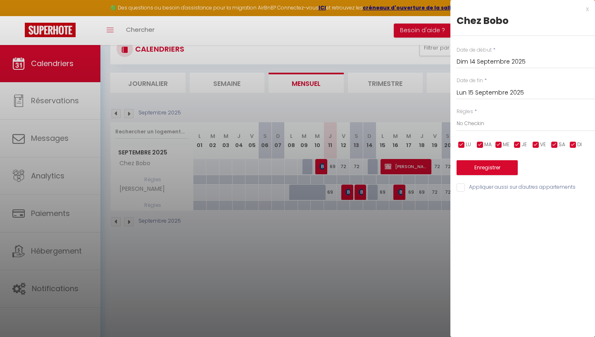
click at [461, 188] on input "Appliquer aussi sur d'autres appartements" at bounding box center [526, 188] width 139 height 8
checkbox input "true"
click at [464, 169] on button "Enregistrer" at bounding box center [487, 167] width 61 height 15
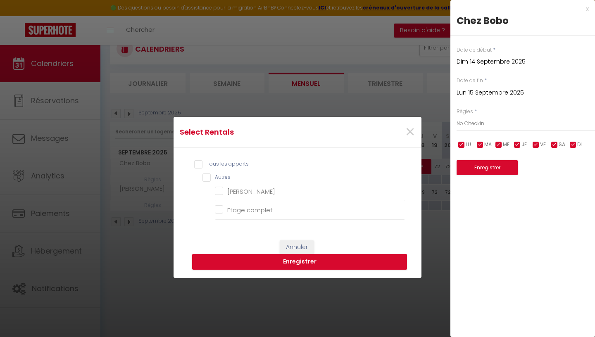
click at [211, 162] on input "Tous les apparts" at bounding box center [299, 164] width 211 height 8
checkbox input "true"
checkbox Douddine "true"
checkbox complet "true"
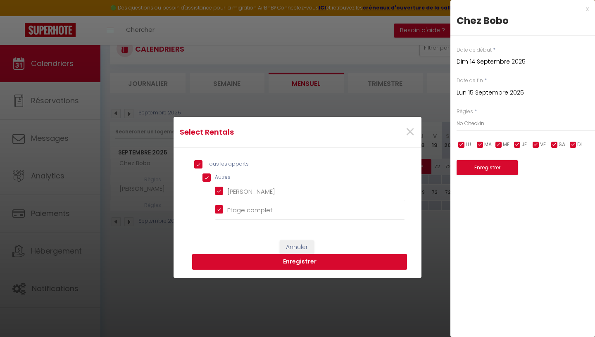
click at [277, 261] on button "Enregistrer" at bounding box center [299, 262] width 215 height 16
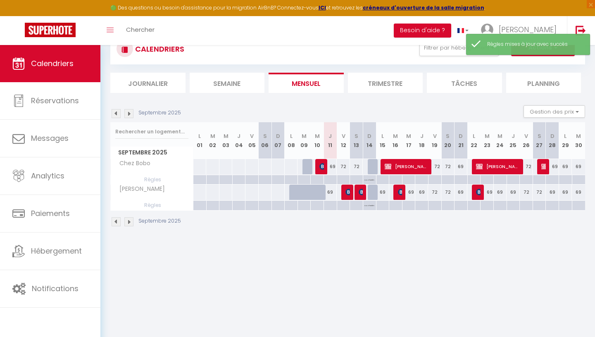
click at [374, 169] on div at bounding box center [374, 167] width 13 height 16
select select "1"
type input "Dim 14 Septembre 2025"
type input "Lun 15 Septembre 2025"
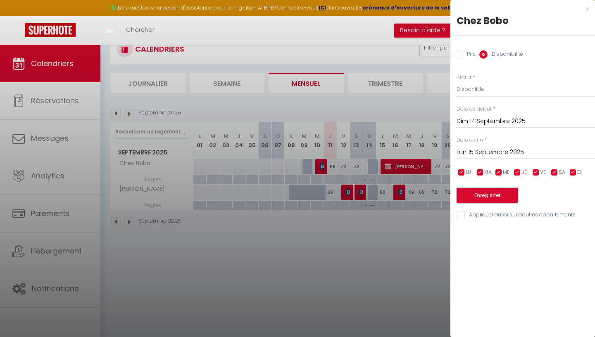
click at [482, 196] on button "Enregistrer" at bounding box center [487, 195] width 61 height 15
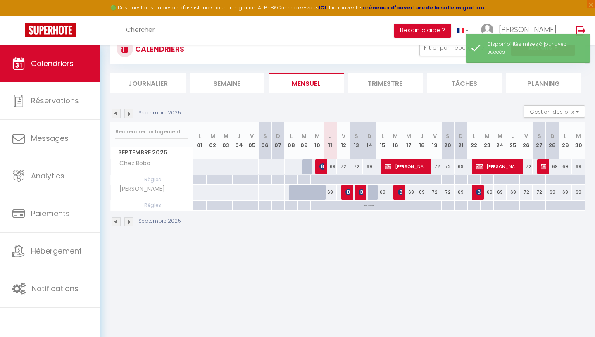
click at [373, 194] on div at bounding box center [374, 193] width 13 height 16
select select "1"
type input "Dim 14 Septembre 2025"
type input "Lun 15 Septembre 2025"
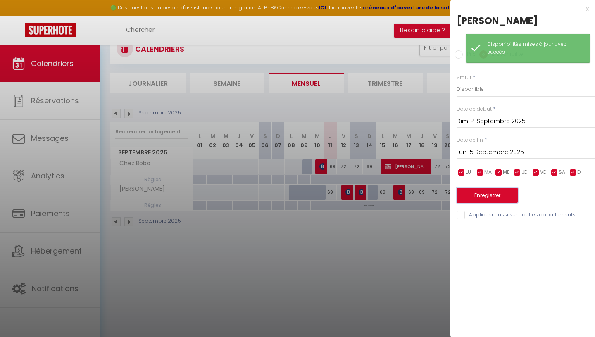
click at [474, 197] on button "Enregistrer" at bounding box center [487, 195] width 61 height 15
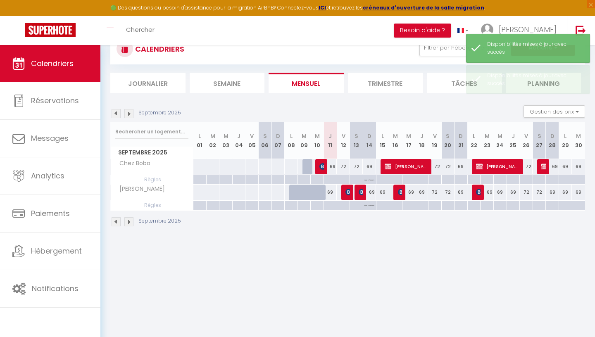
click at [378, 218] on div "Septembre 2025" at bounding box center [347, 223] width 475 height 24
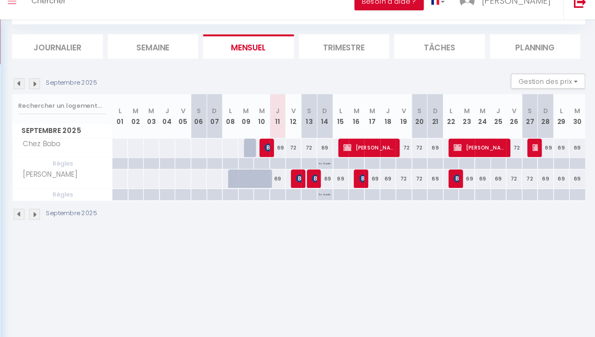
scroll to position [45, 0]
